Goal: Check status: Check status

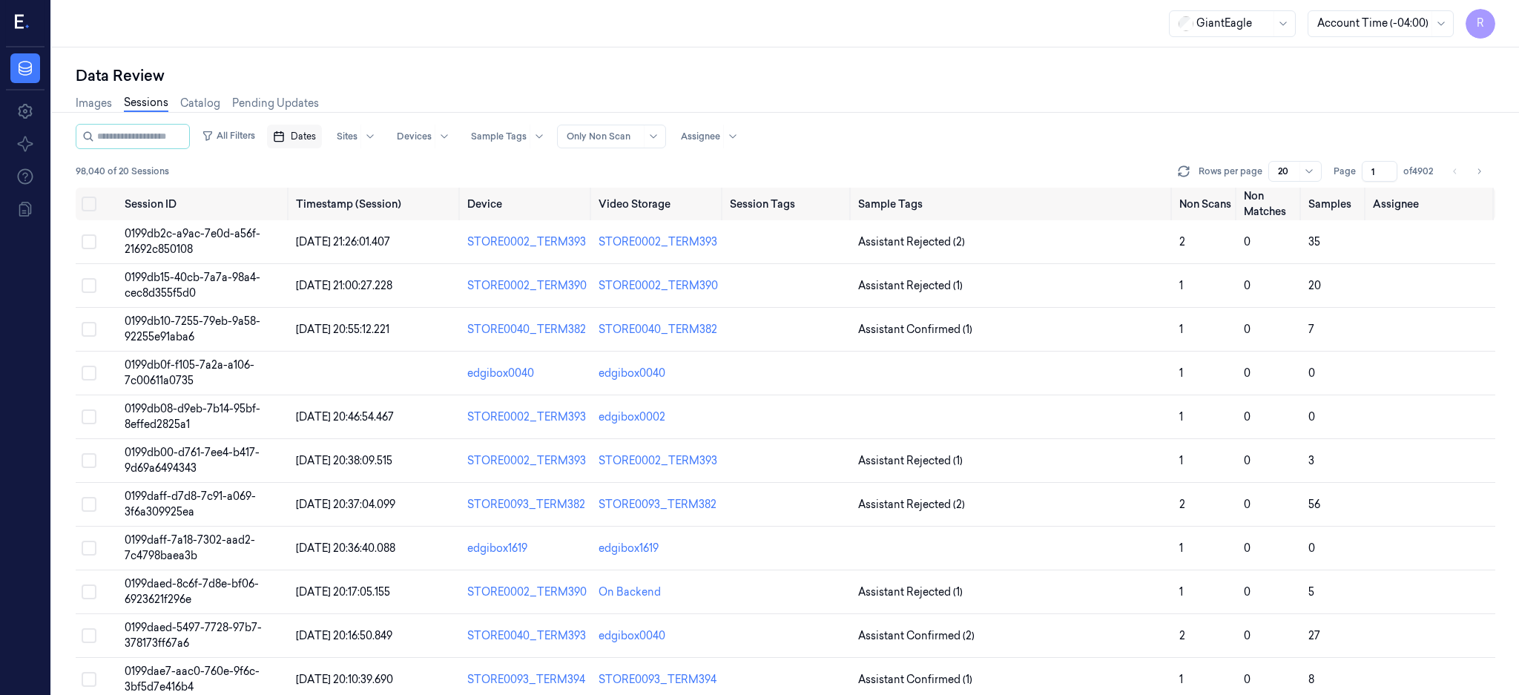
click at [309, 136] on span "Dates" at bounding box center [303, 136] width 25 height 13
click at [446, 254] on button "11" at bounding box center [447, 255] width 24 height 24
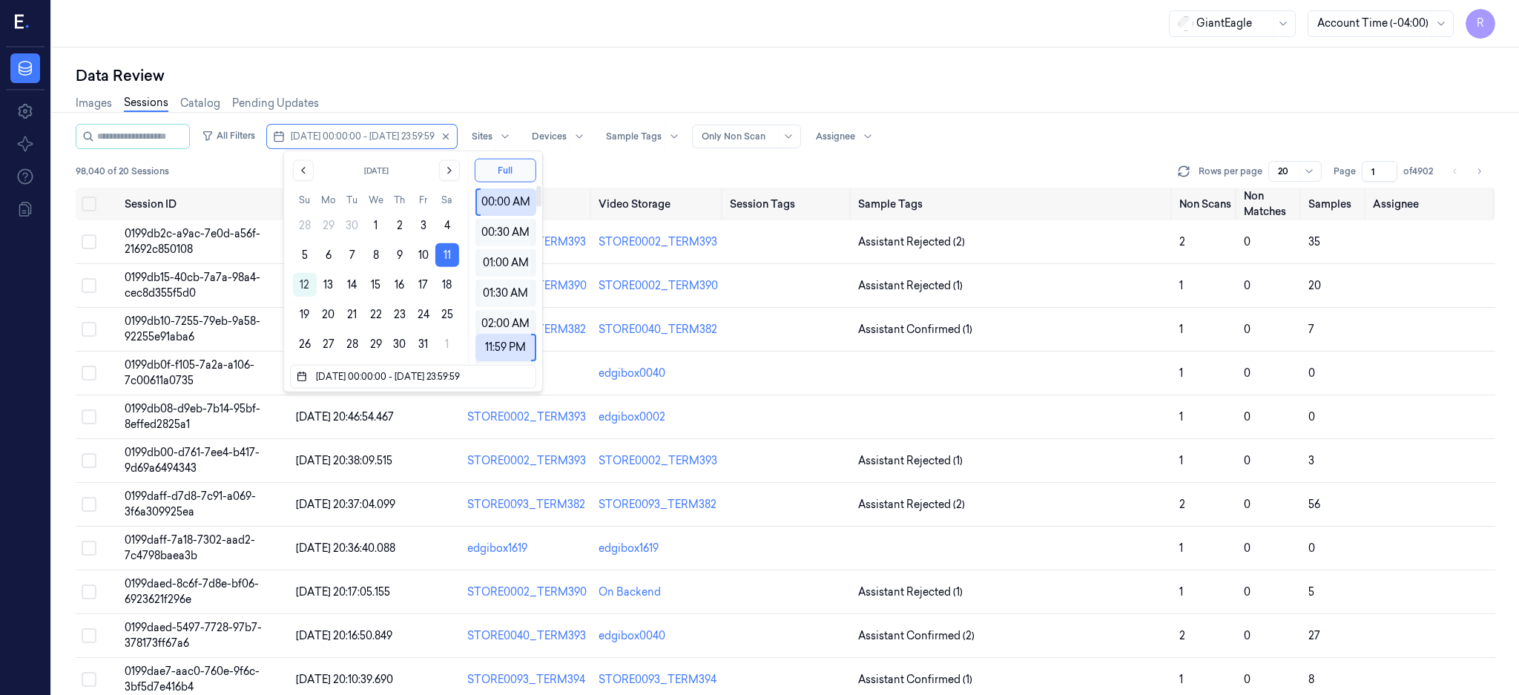
click at [495, 33] on div "GiantEagle Account Time (-04:00) R" at bounding box center [785, 23] width 1467 height 47
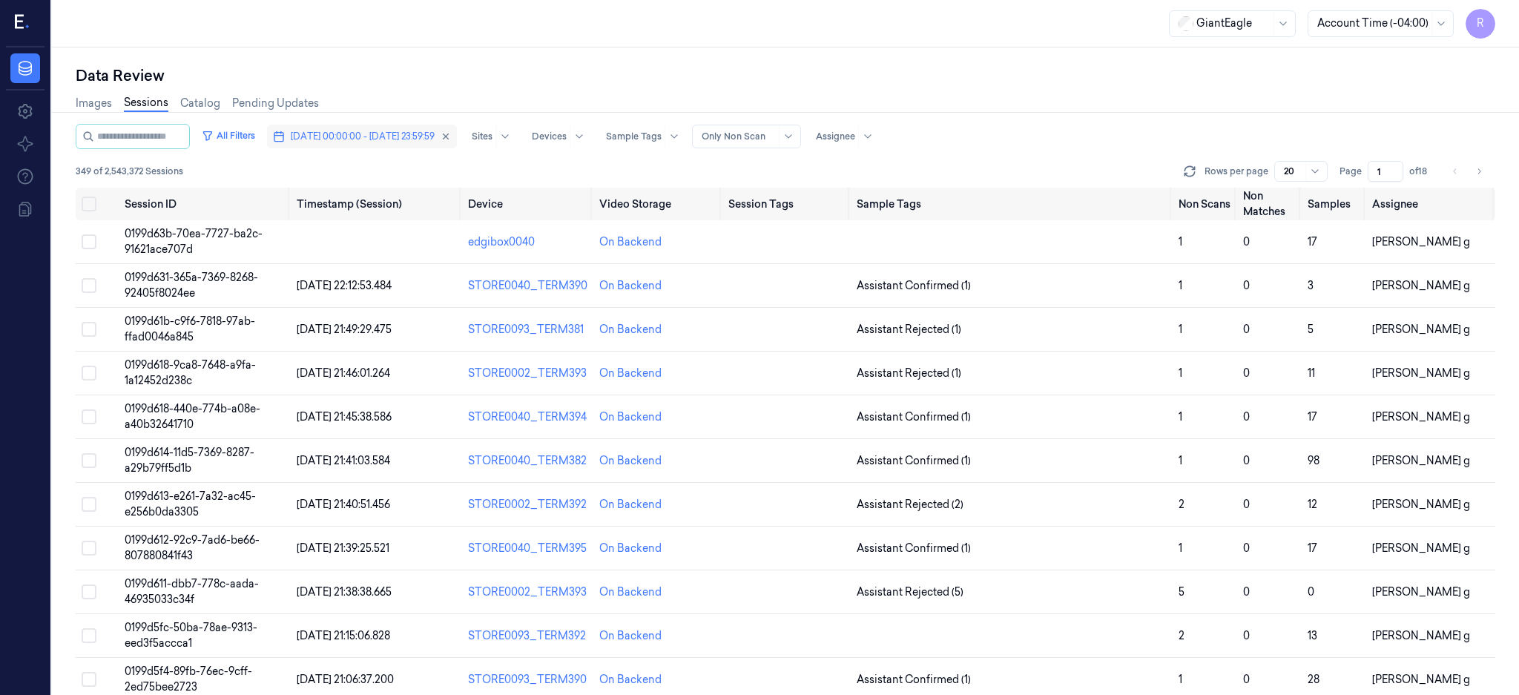
click at [333, 138] on span "[DATE] 00:00:00 - [DATE] 23:59:59" at bounding box center [363, 136] width 144 height 13
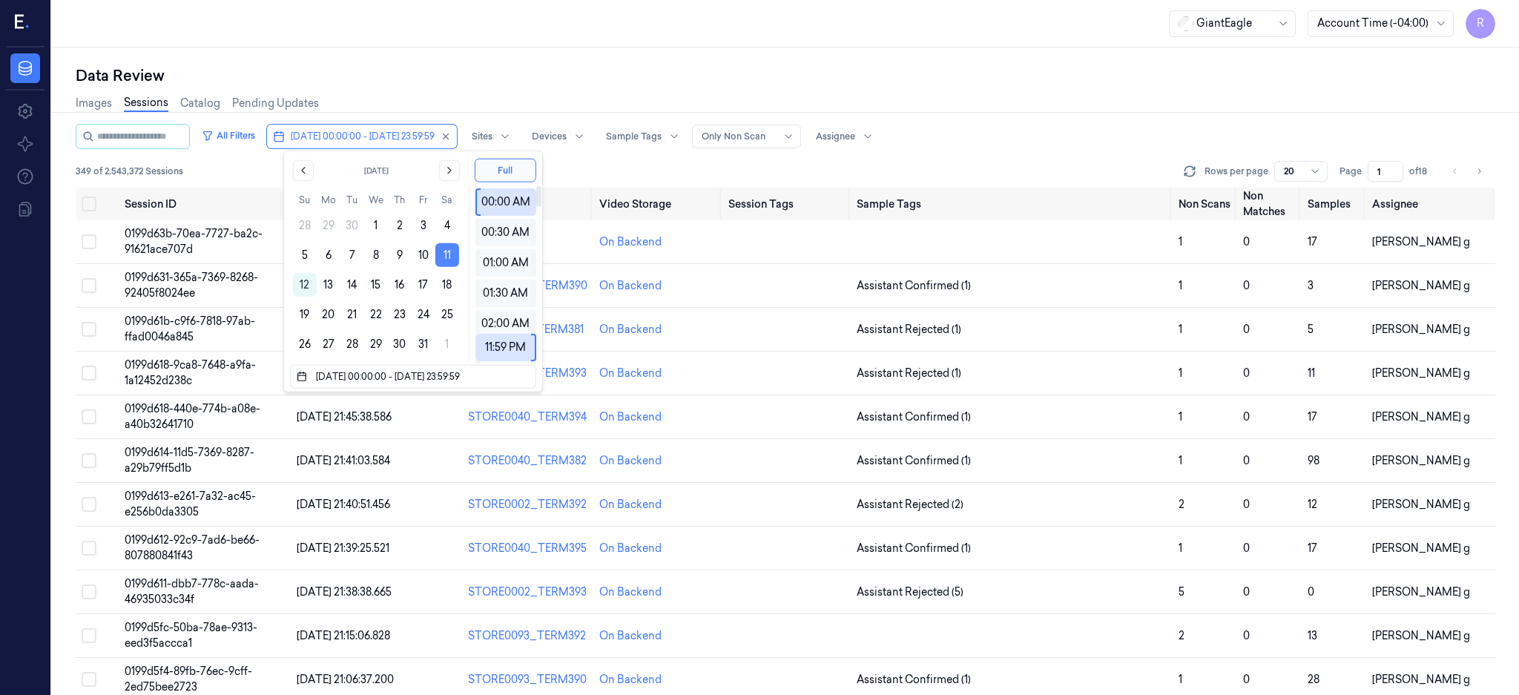
click at [444, 262] on button "11" at bounding box center [447, 255] width 24 height 24
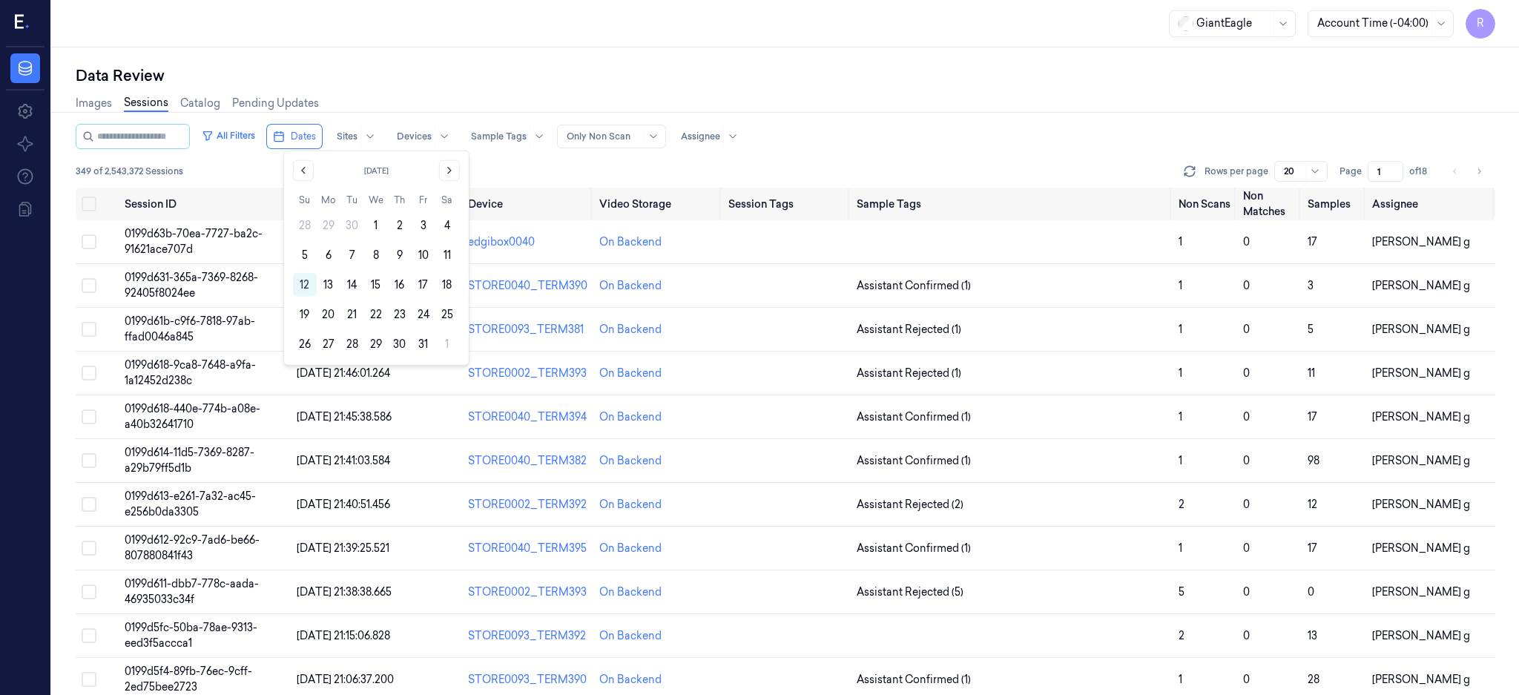
click at [297, 289] on button "12" at bounding box center [305, 285] width 24 height 24
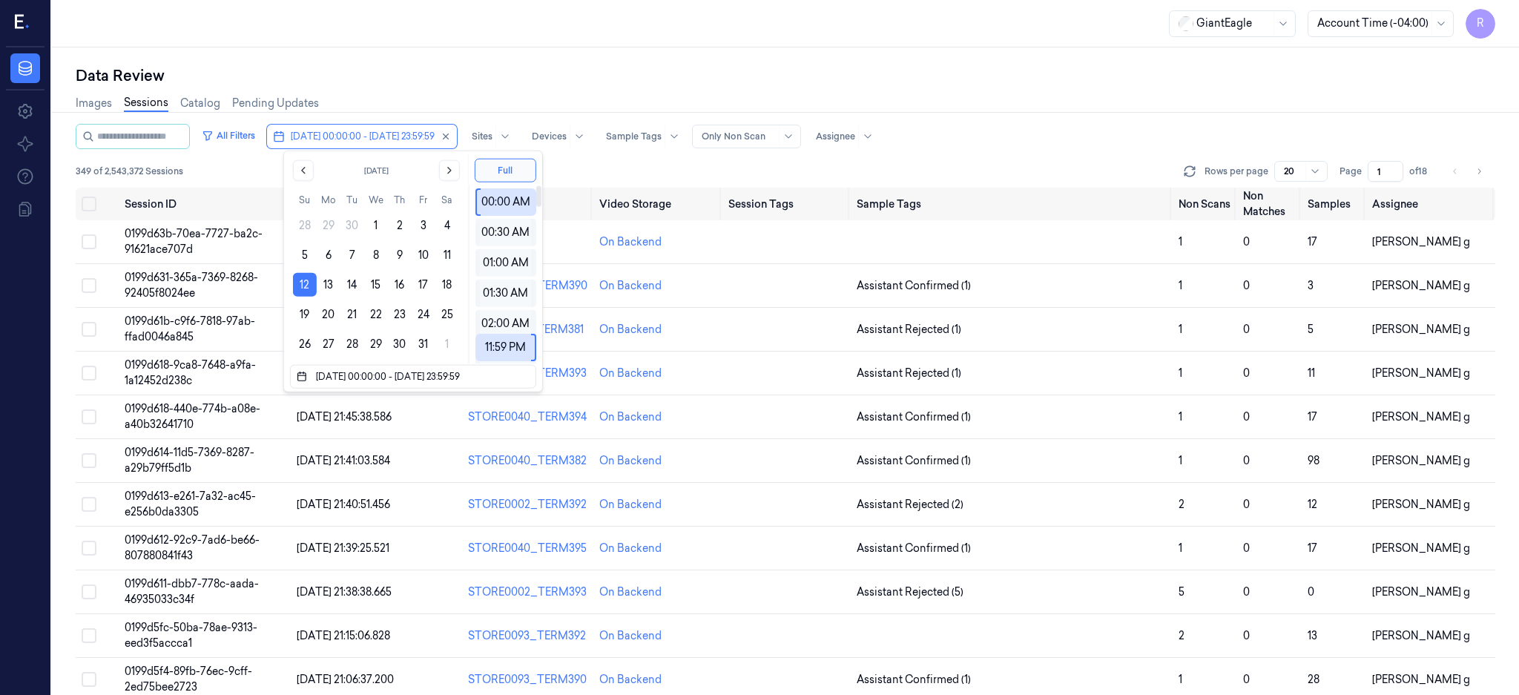
click at [630, 27] on div "GiantEagle Account Time (-04:00) R" at bounding box center [785, 23] width 1467 height 47
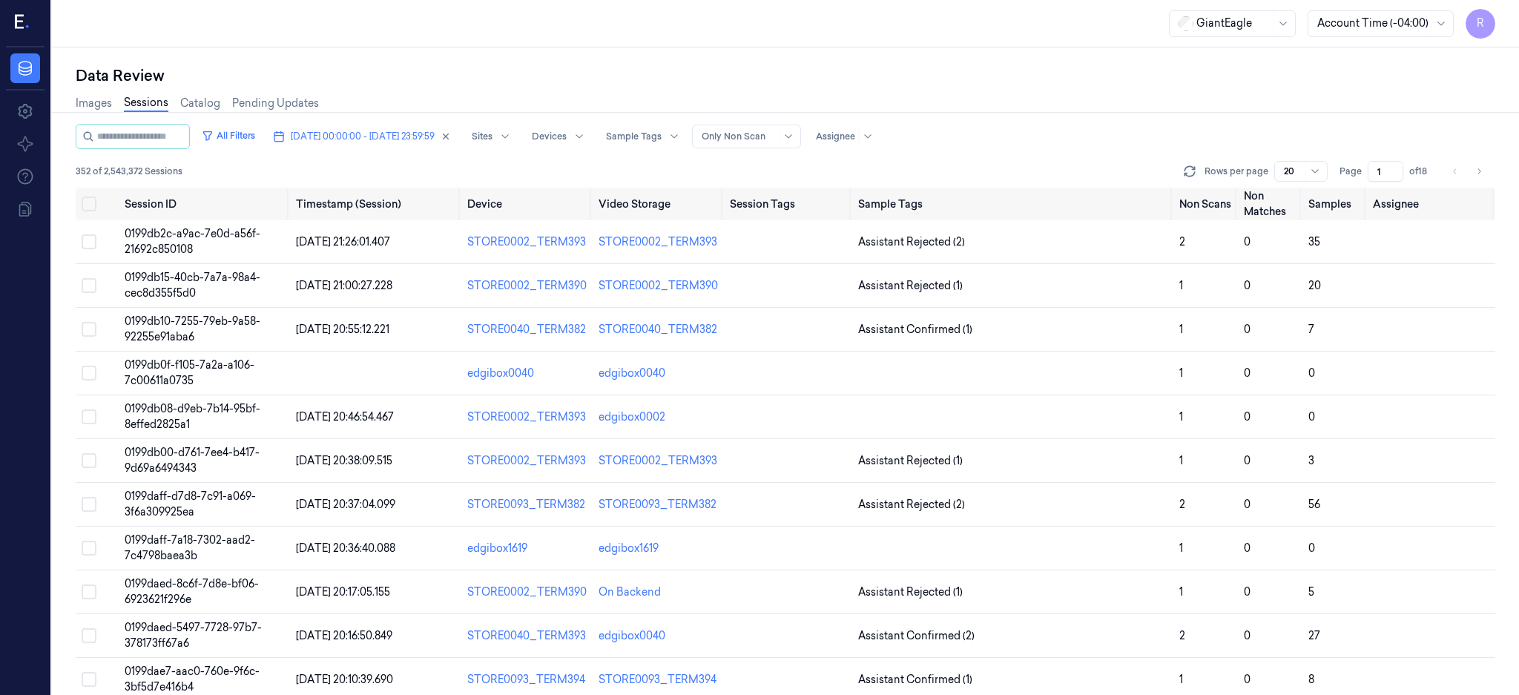
click at [349, 150] on div "All Filters [DATE] 00:00:00 - [DATE] 23:59:59 Sites Devices Sample Tags Alert T…" at bounding box center [785, 156] width 1419 height 64
click at [346, 139] on span "[DATE] 00:00:00 - [DATE] 23:59:59" at bounding box center [363, 136] width 144 height 13
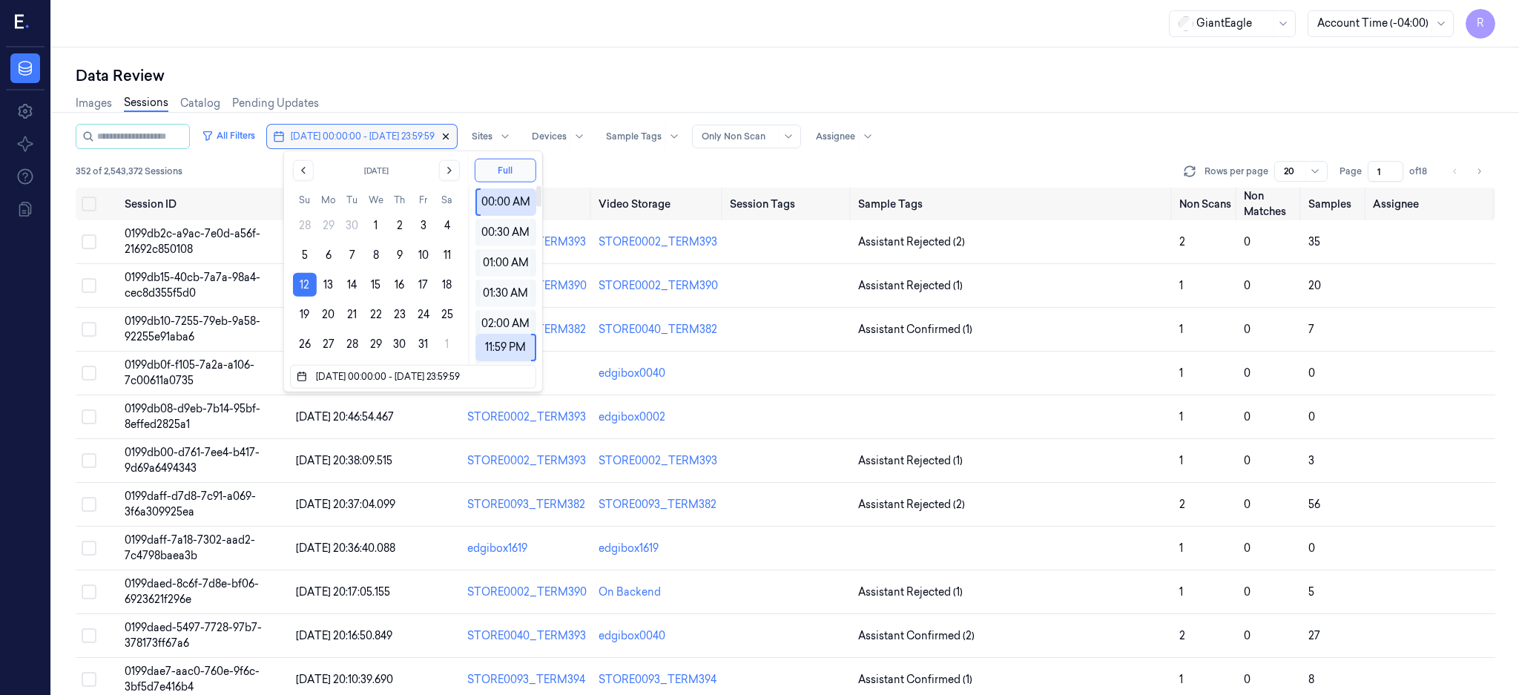
click at [451, 256] on button "11" at bounding box center [447, 255] width 24 height 24
type input "[DATE] 00:00:00 - [DATE] 23:59:59"
click at [458, 78] on div "Data Review" at bounding box center [785, 75] width 1419 height 21
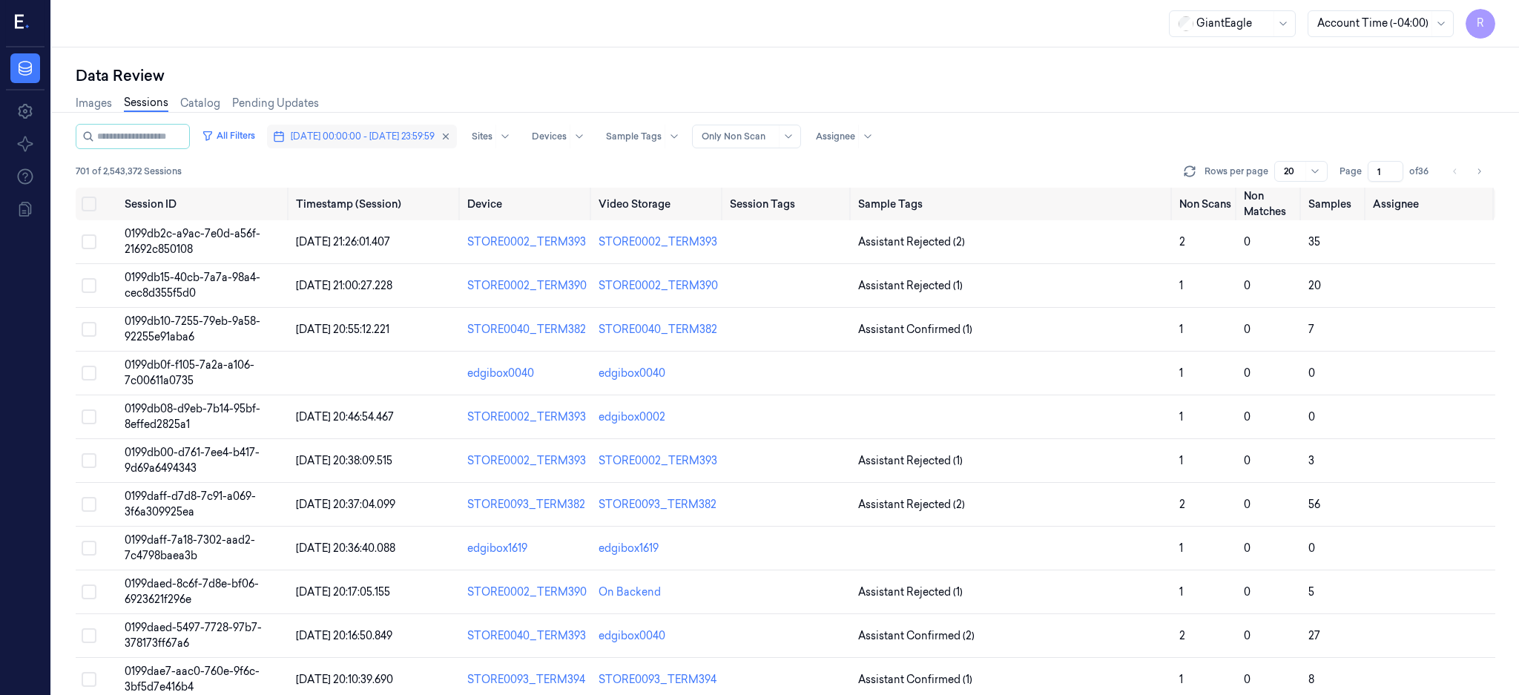
click at [435, 135] on span "[DATE] 00:00:00 - [DATE] 23:59:59" at bounding box center [363, 136] width 144 height 13
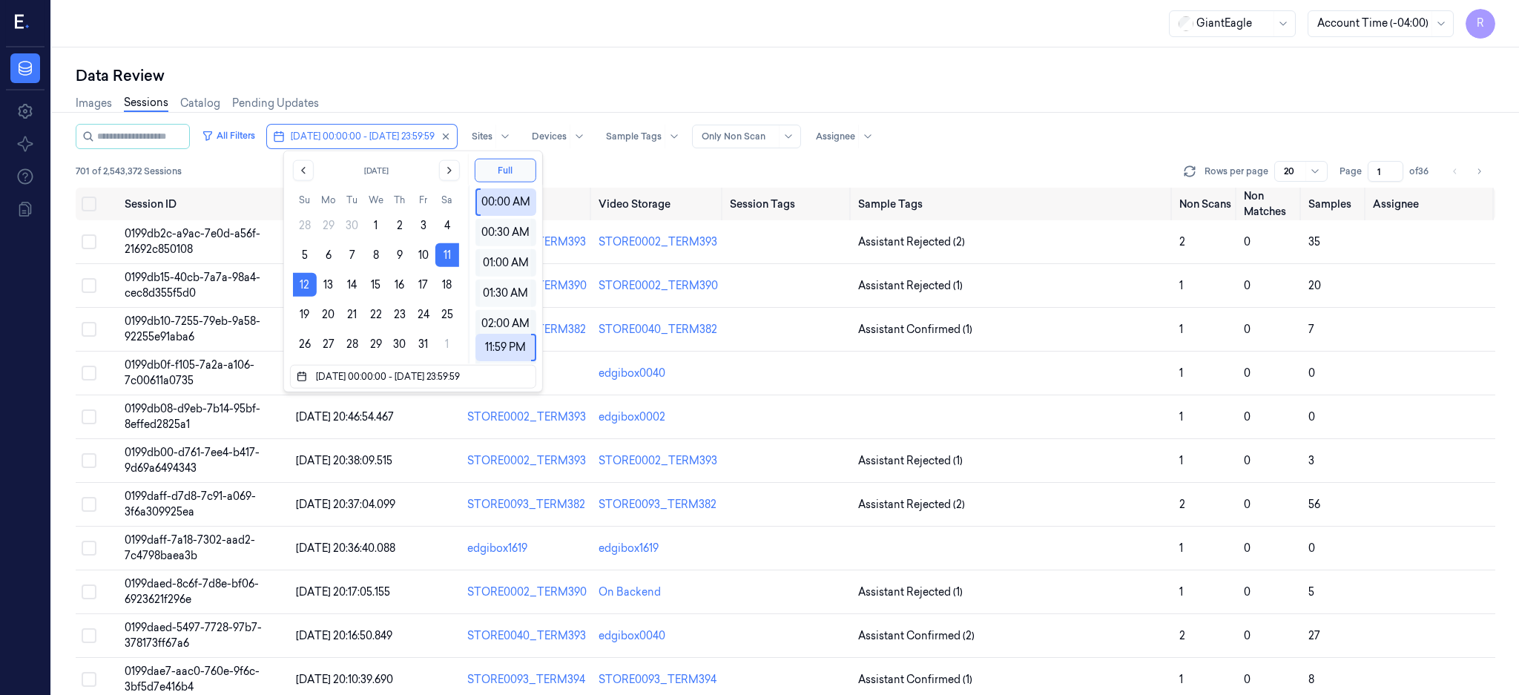
click at [301, 283] on button "12" at bounding box center [305, 285] width 24 height 24
type input "[DATE] 00:00:00 - [DATE] 23:59:59"
click at [485, 42] on div "GiantEagle Account Time (-04:00) R" at bounding box center [785, 23] width 1467 height 47
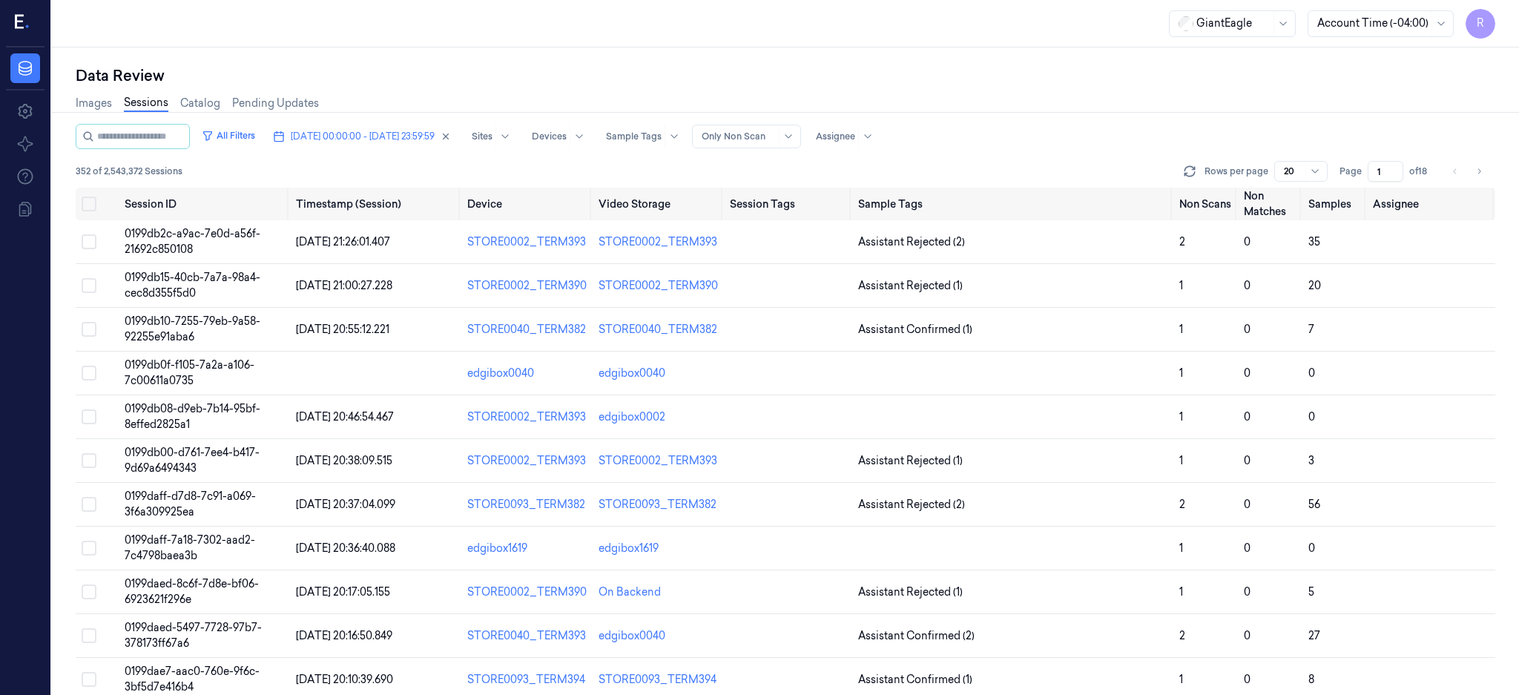
click at [399, 154] on div "All Filters [DATE] 00:00:00 - [DATE] 23:59:59 Sites Devices Sample Tags Alert T…" at bounding box center [785, 156] width 1419 height 64
click at [393, 138] on span "[DATE] 00:00:00 - [DATE] 23:59:59" at bounding box center [363, 136] width 144 height 13
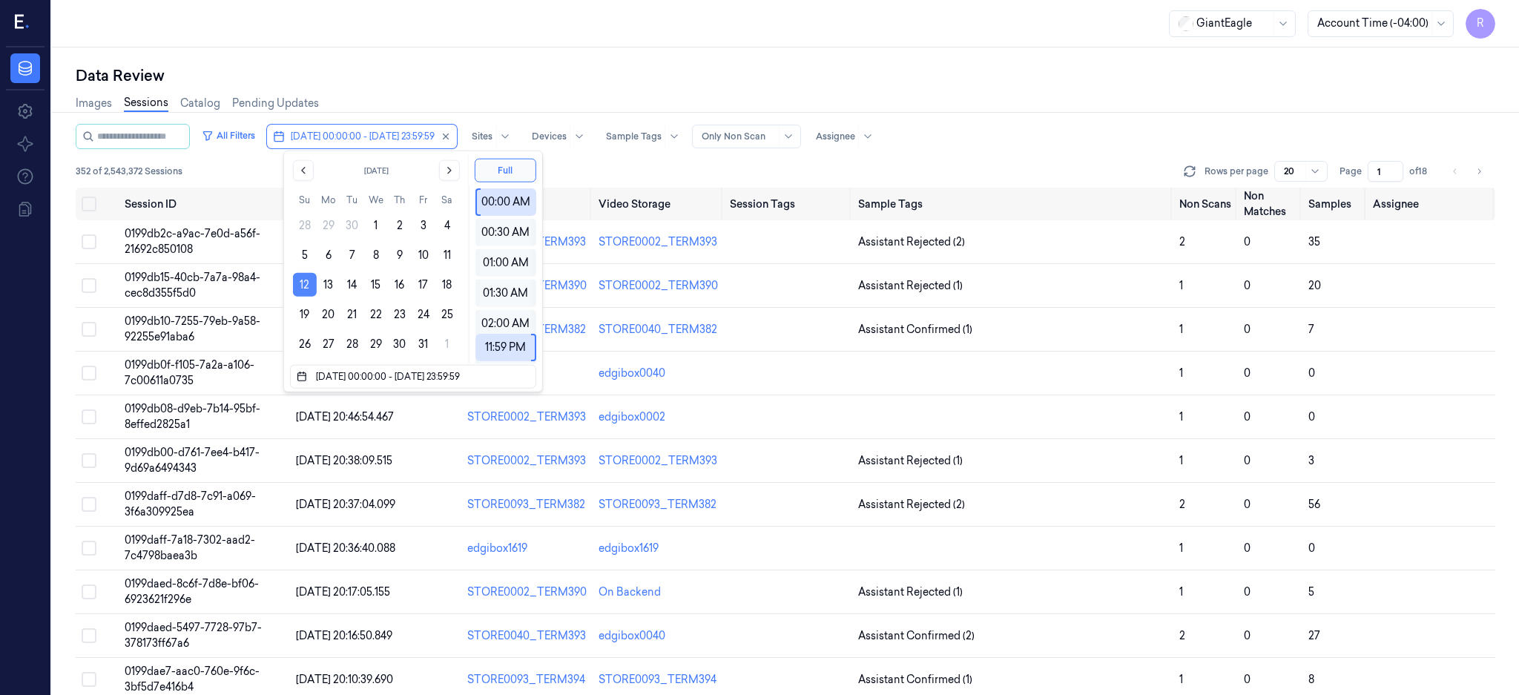
click at [304, 288] on button "12" at bounding box center [305, 285] width 24 height 24
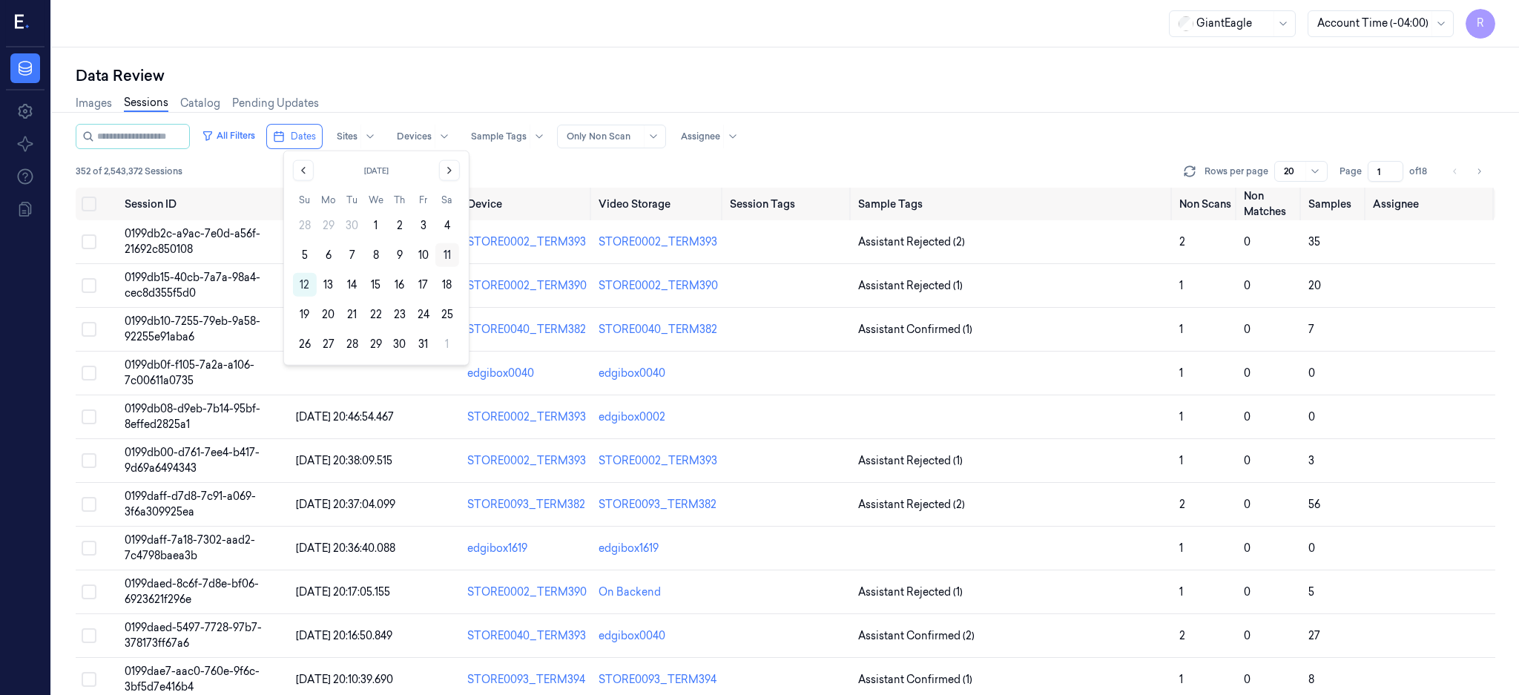
click at [453, 251] on button "11" at bounding box center [447, 255] width 24 height 24
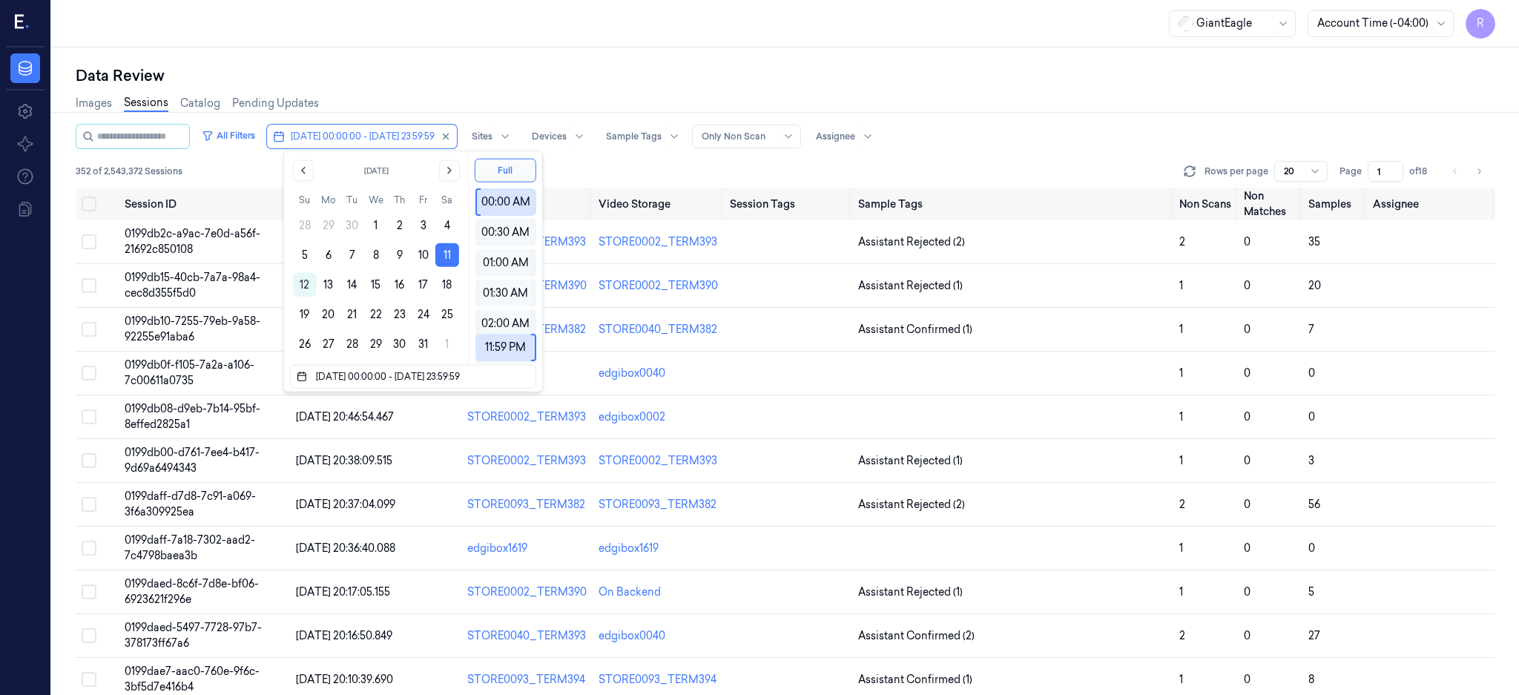
click at [395, 54] on div "Data Review Images Sessions Catalog Pending Updates All Filters [DATE] 00:00:00…" at bounding box center [785, 370] width 1467 height 647
